Goal: Transaction & Acquisition: Subscribe to service/newsletter

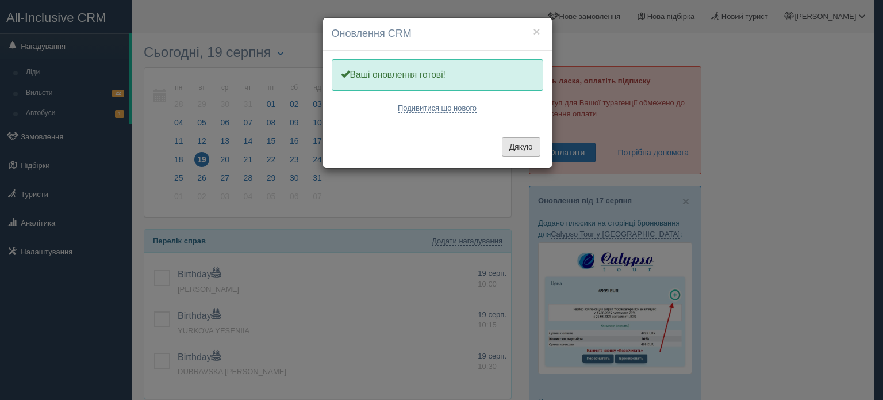
click at [516, 141] on button "Дякую" at bounding box center [521, 147] width 39 height 20
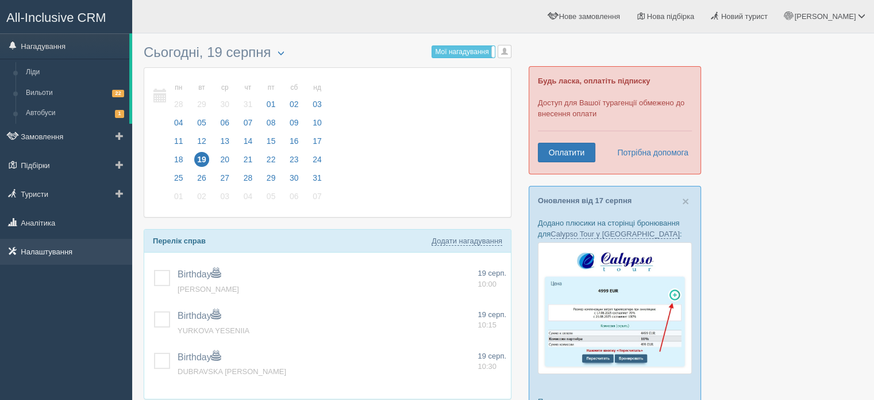
click at [60, 260] on link "Налаштування" at bounding box center [66, 251] width 132 height 25
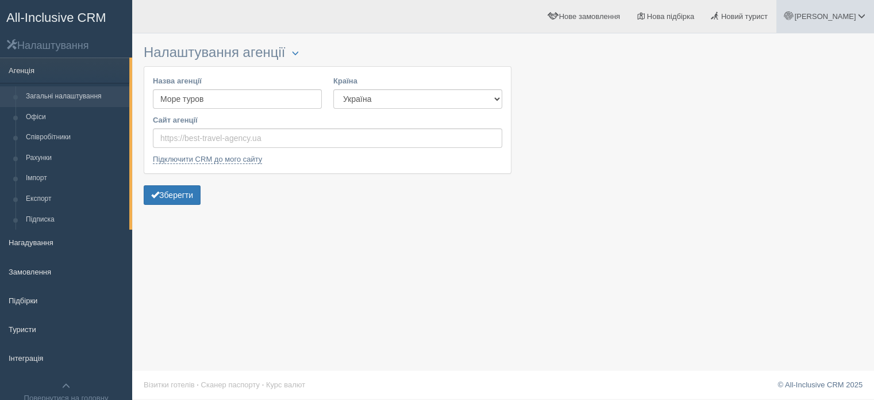
click at [844, 16] on span "[PERSON_NAME]" at bounding box center [825, 16] width 62 height 9
click at [798, 52] on span "Мій профіль" at bounding box center [793, 51] width 43 height 9
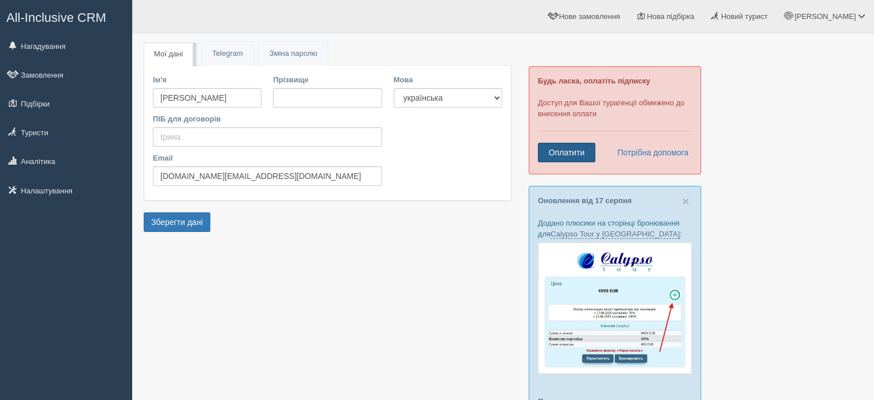
click at [575, 153] on link "Оплатити" at bounding box center [566, 153] width 57 height 20
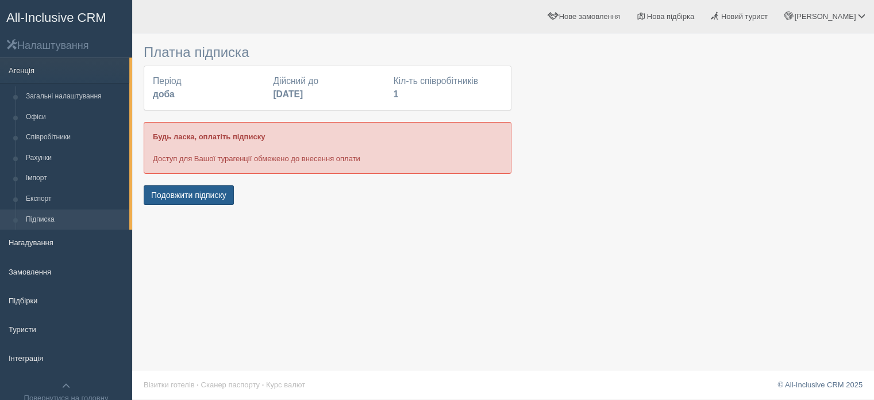
click at [216, 194] on button "Подовжити підписку" at bounding box center [189, 195] width 90 height 20
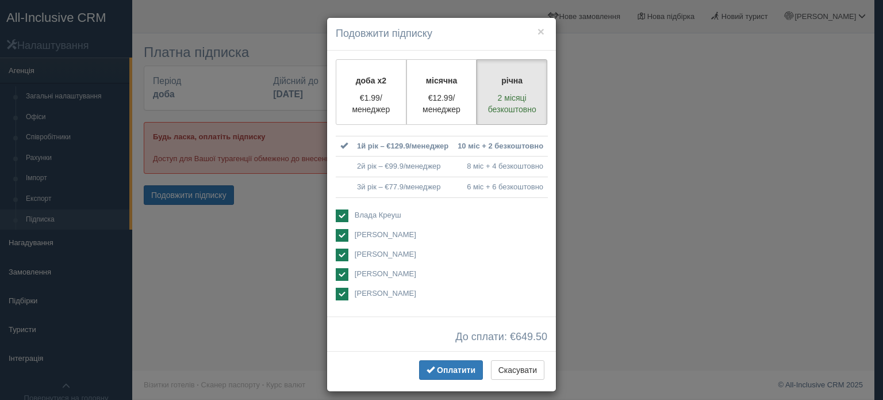
click at [340, 213] on ins at bounding box center [342, 215] width 13 height 13
checkbox input "false"
click at [336, 236] on ins at bounding box center [342, 235] width 13 height 13
checkbox input "false"
click at [336, 255] on ins at bounding box center [342, 254] width 13 height 13
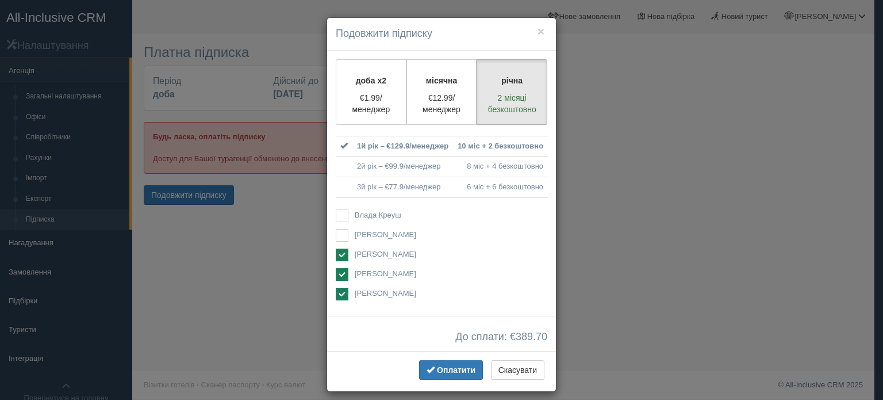
checkbox input "false"
click at [336, 273] on ins at bounding box center [342, 274] width 13 height 13
checkbox input "false"
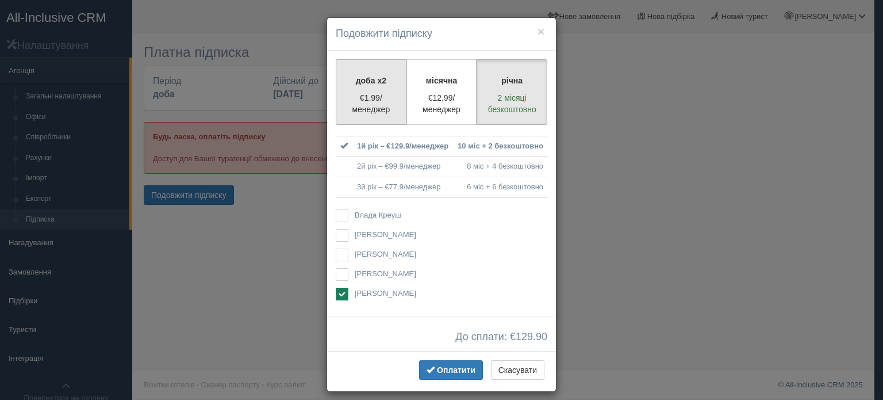
click at [356, 72] on label "доба x2 €1.99/менеджер" at bounding box center [371, 92] width 71 height 66
radio input "true"
